Goal: Information Seeking & Learning: Understand process/instructions

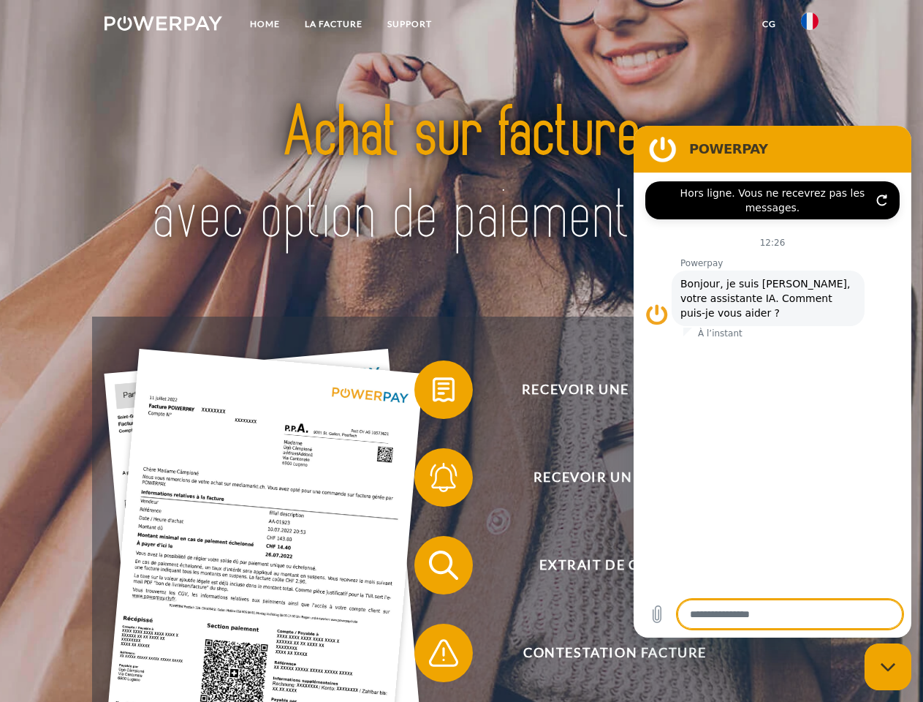
click at [163, 26] on img at bounding box center [164, 23] width 118 height 15
click at [810, 26] on img at bounding box center [810, 21] width 18 height 18
click at [769, 24] on link "CG" at bounding box center [769, 24] width 39 height 26
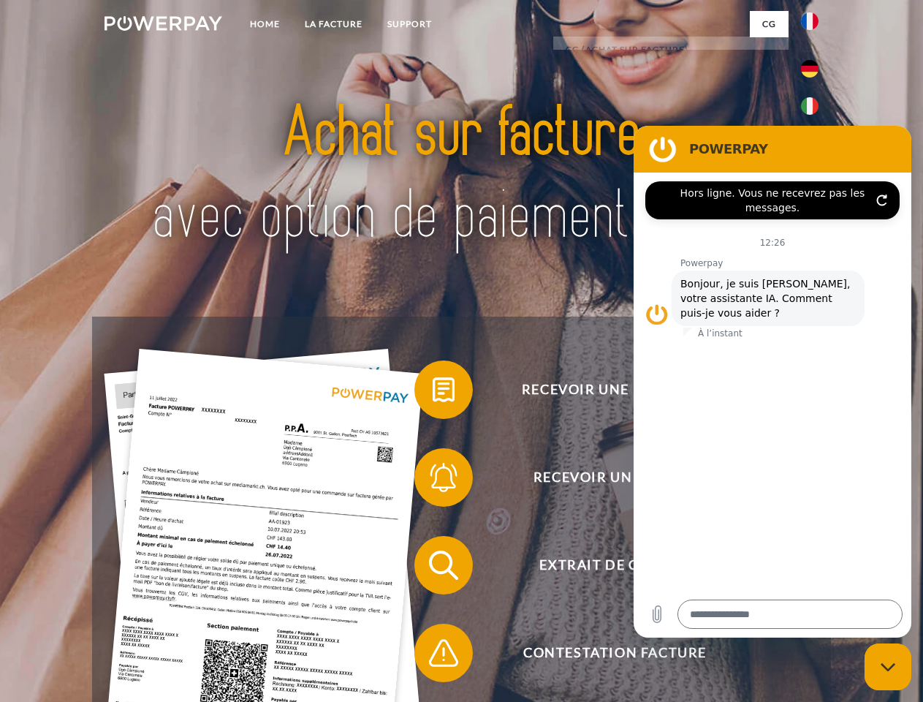
click at [433, 392] on span at bounding box center [421, 389] width 73 height 73
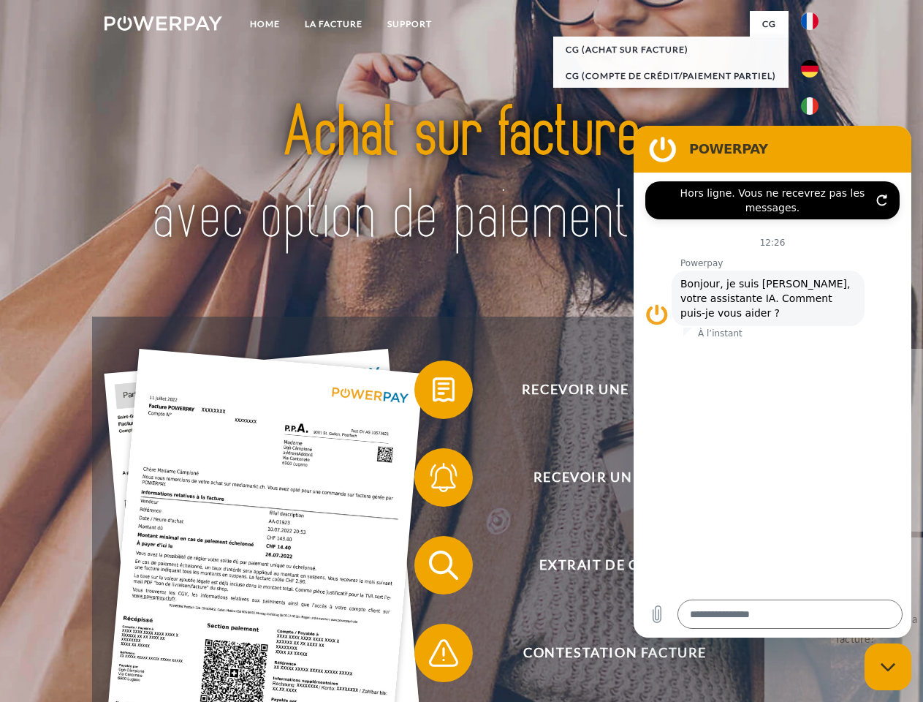
click at [433, 480] on div "Recevoir une facture ? Recevoir un rappel? Extrait de compte retour" at bounding box center [461, 608] width 738 height 585
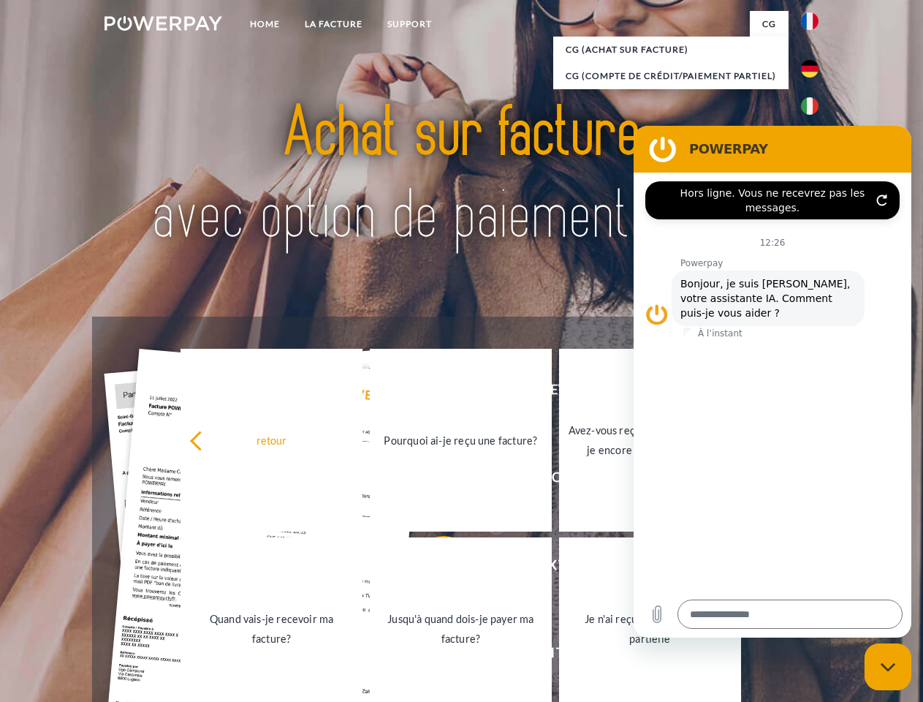
click at [433, 568] on link "Jusqu'à quand dois-je payer ma facture?" at bounding box center [461, 628] width 182 height 183
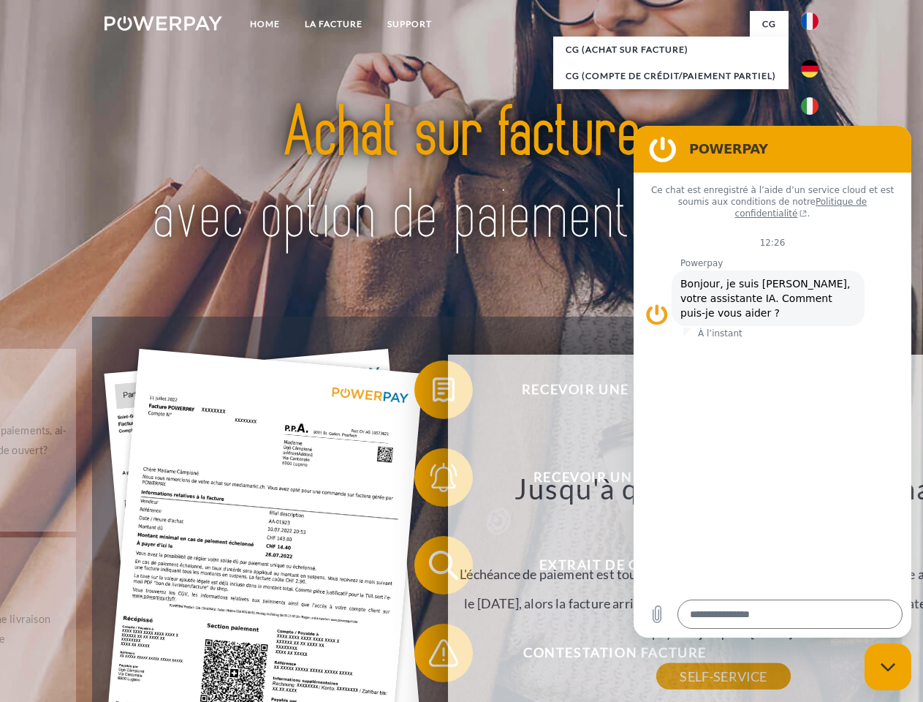
click at [433, 656] on div "Recevoir une facture ? Recevoir un rappel? Extrait de compte retour" at bounding box center [461, 608] width 738 height 585
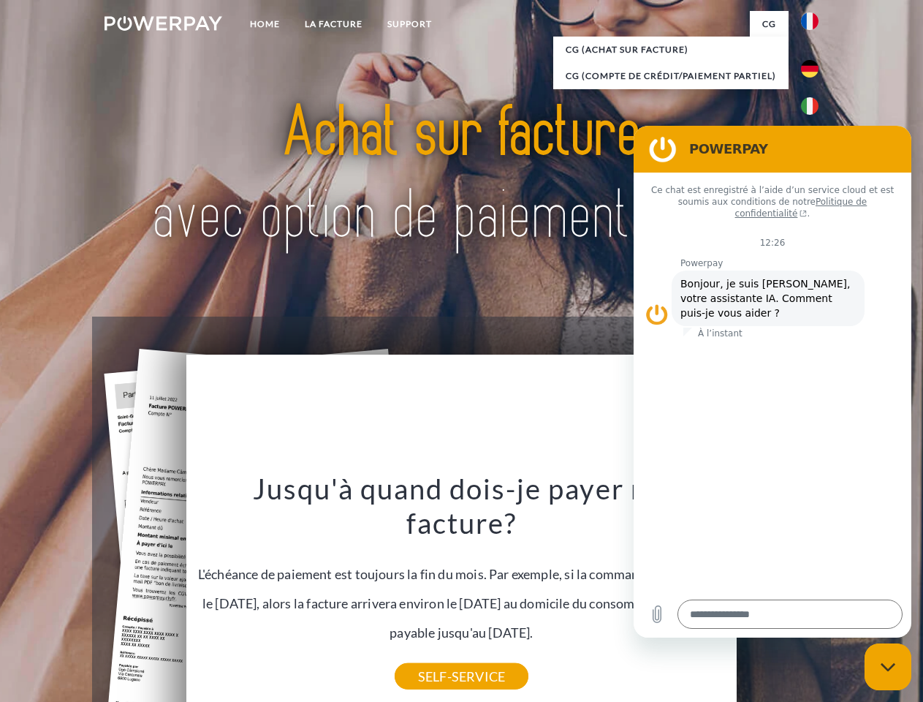
click at [888, 667] on icon "Fermer la fenêtre de messagerie" at bounding box center [888, 667] width 15 height 10
type textarea "*"
